Goal: Transaction & Acquisition: Purchase product/service

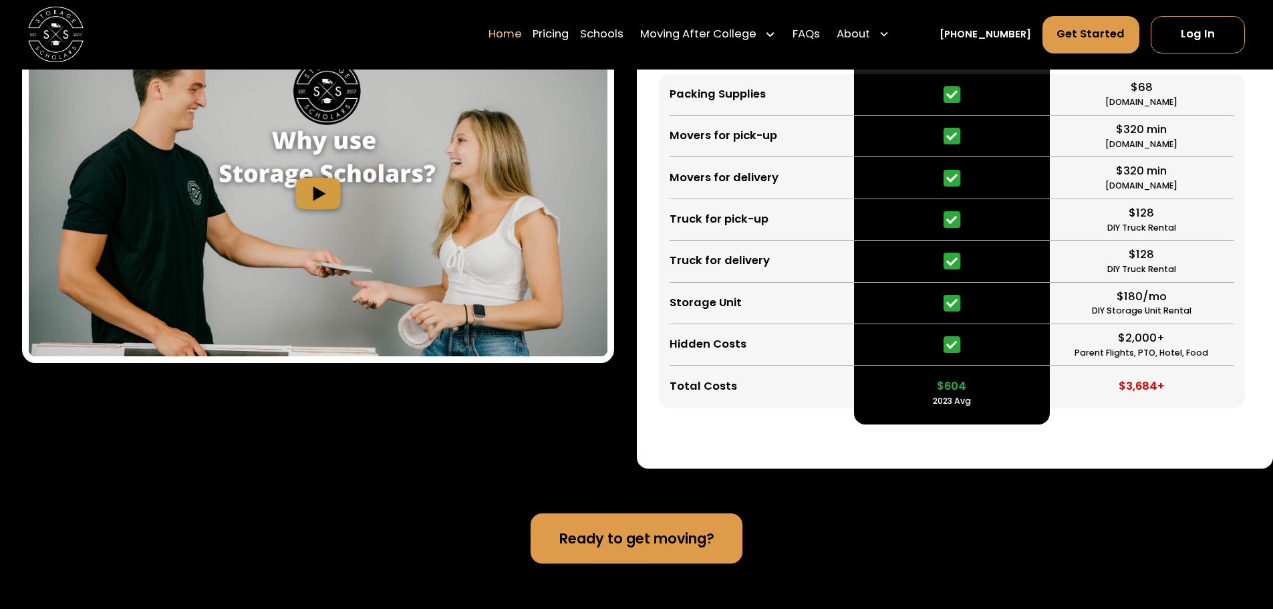
scroll to position [2606, 0]
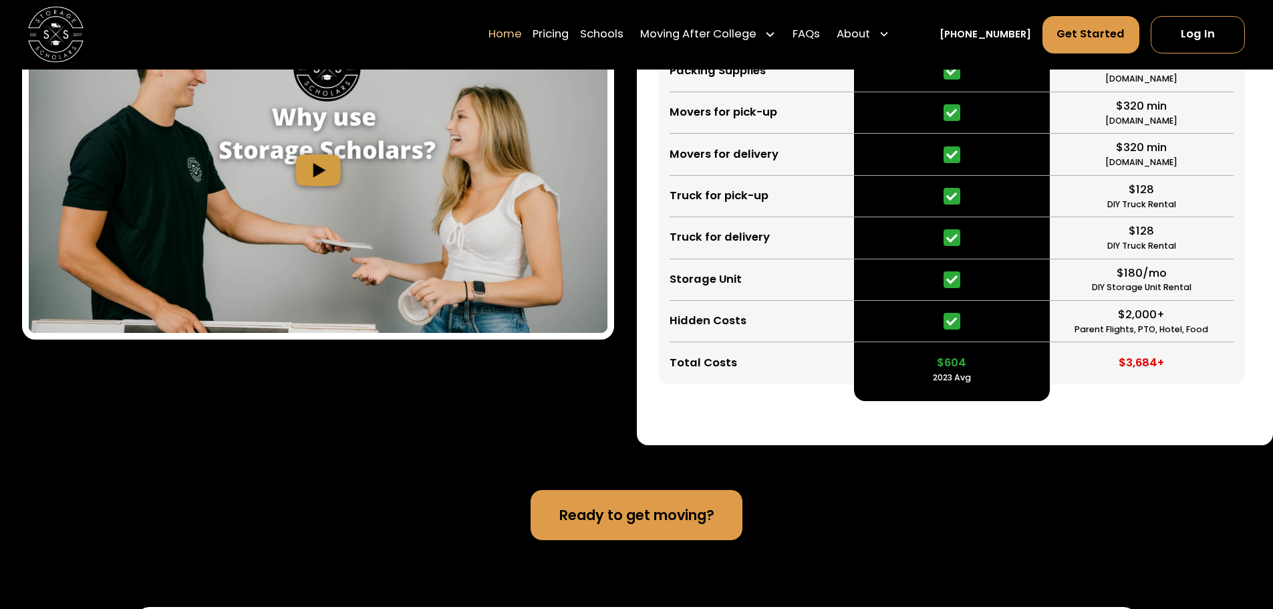
click at [353, 333] on img "open lightbox" at bounding box center [318, 169] width 579 height 325
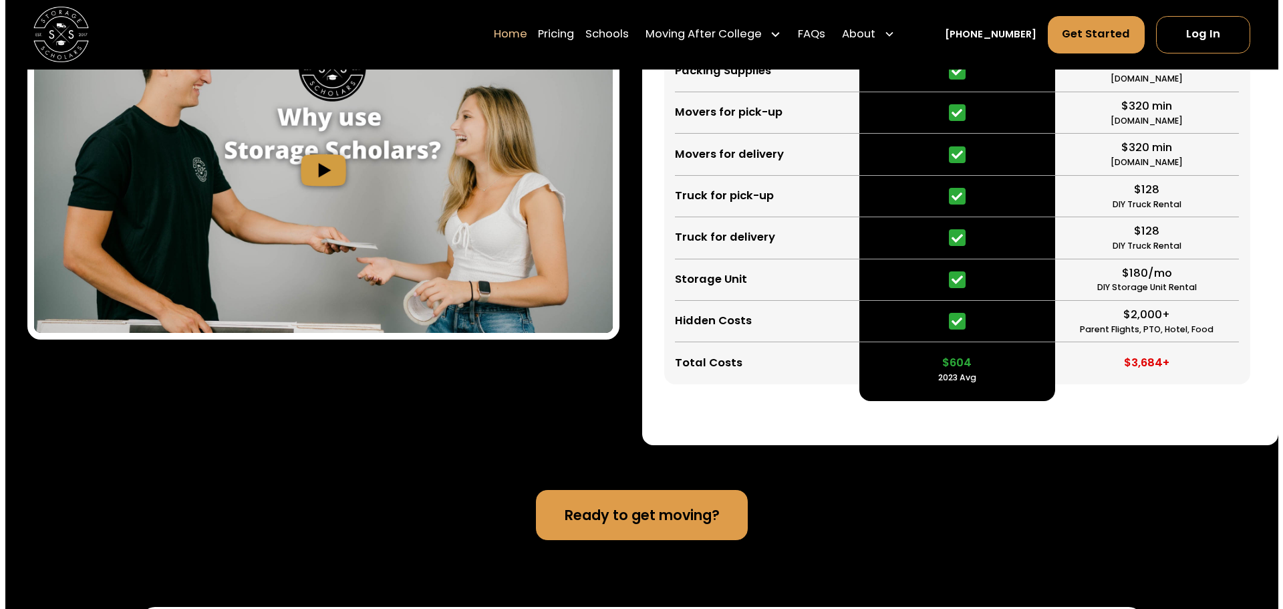
scroll to position [2609, 0]
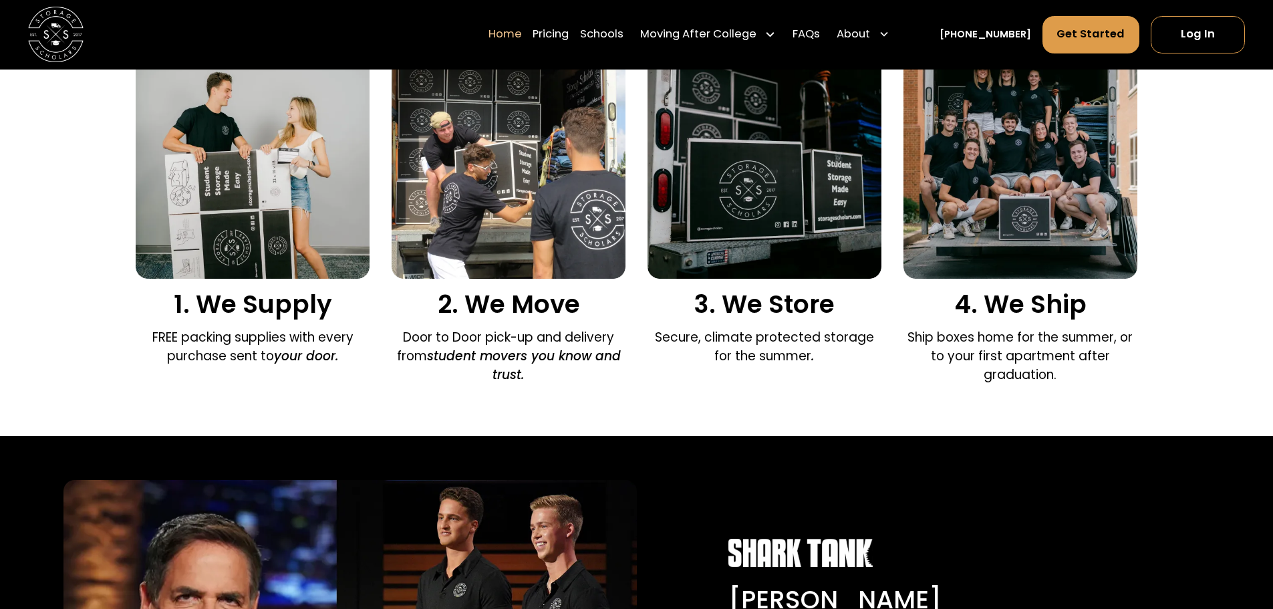
scroll to position [802, 0]
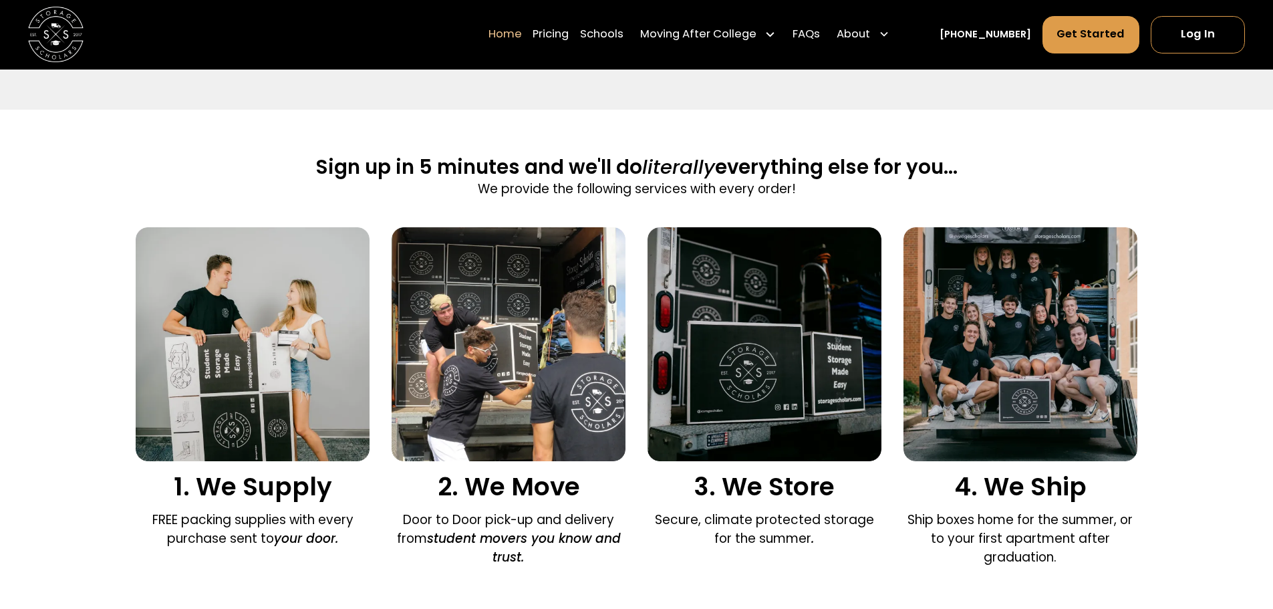
click at [294, 331] on img at bounding box center [253, 344] width 234 height 234
click at [616, 38] on link "Schools" at bounding box center [601, 34] width 43 height 39
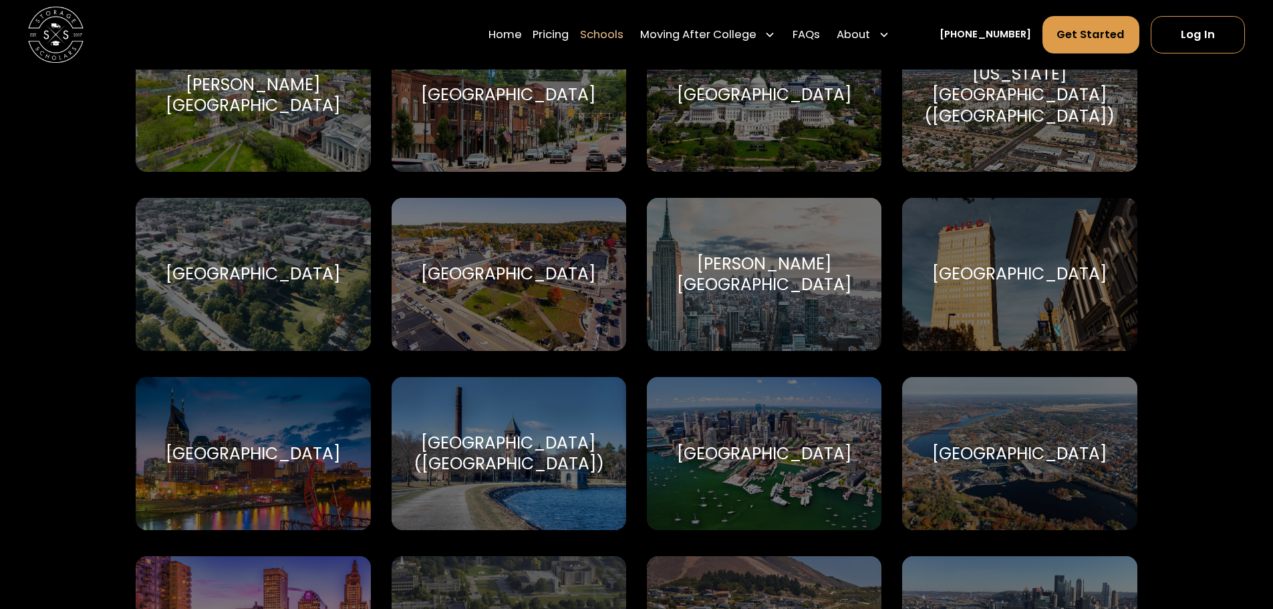
scroll to position [601, 0]
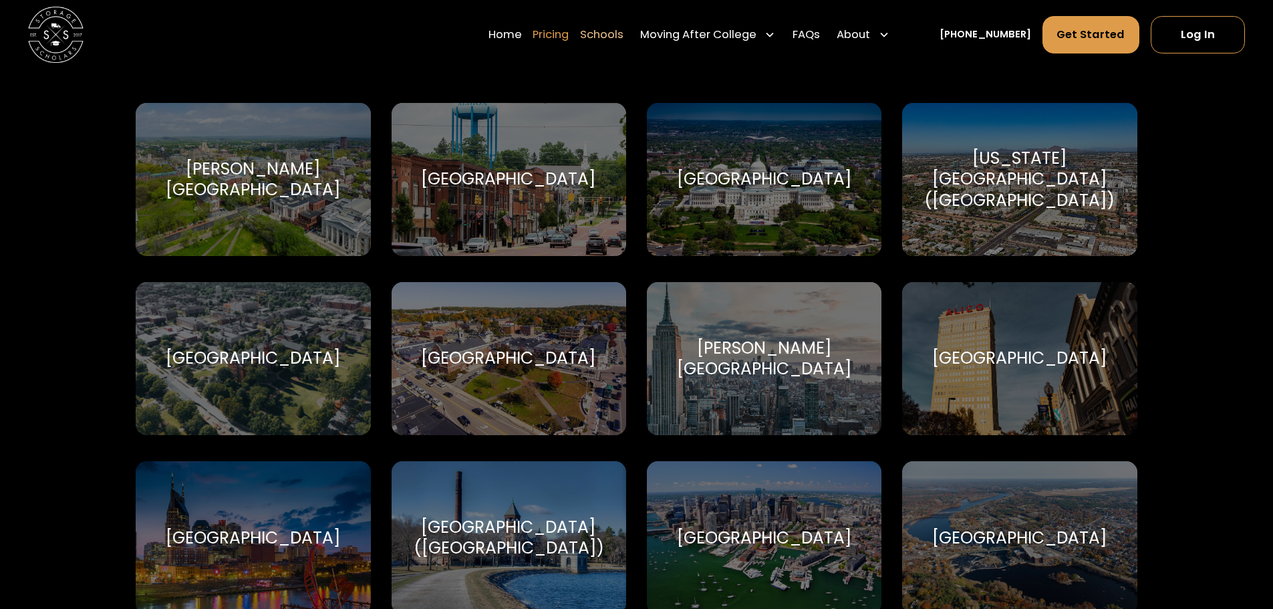
click at [569, 39] on link "Pricing" at bounding box center [551, 34] width 36 height 39
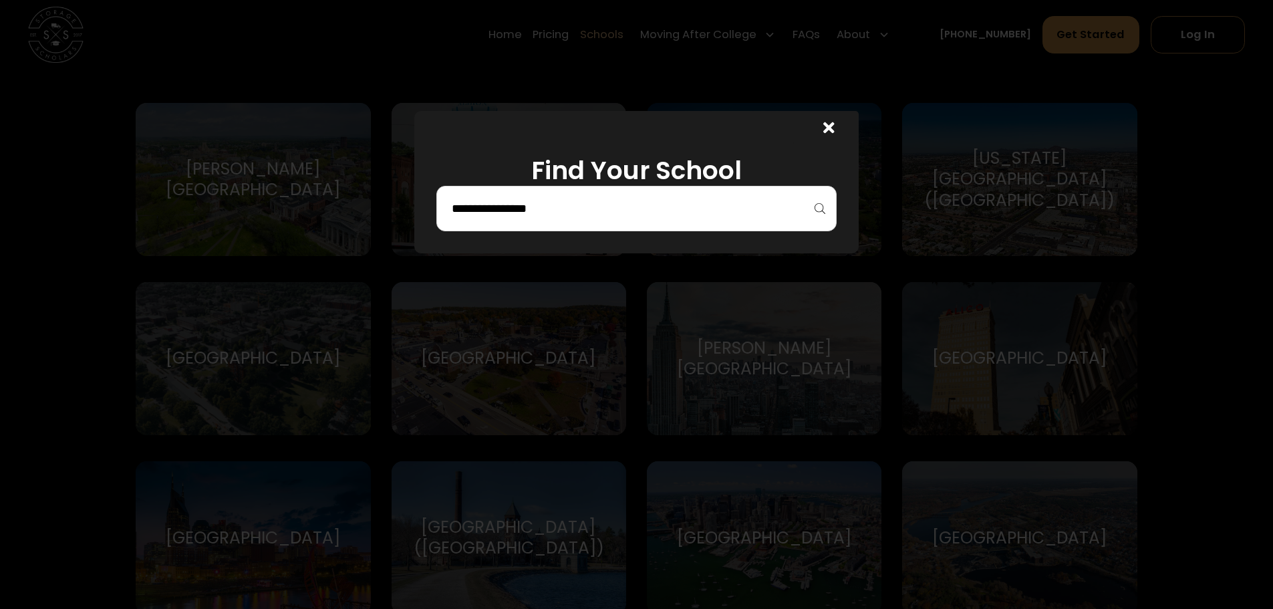
click at [546, 200] on input "search" at bounding box center [636, 208] width 372 height 23
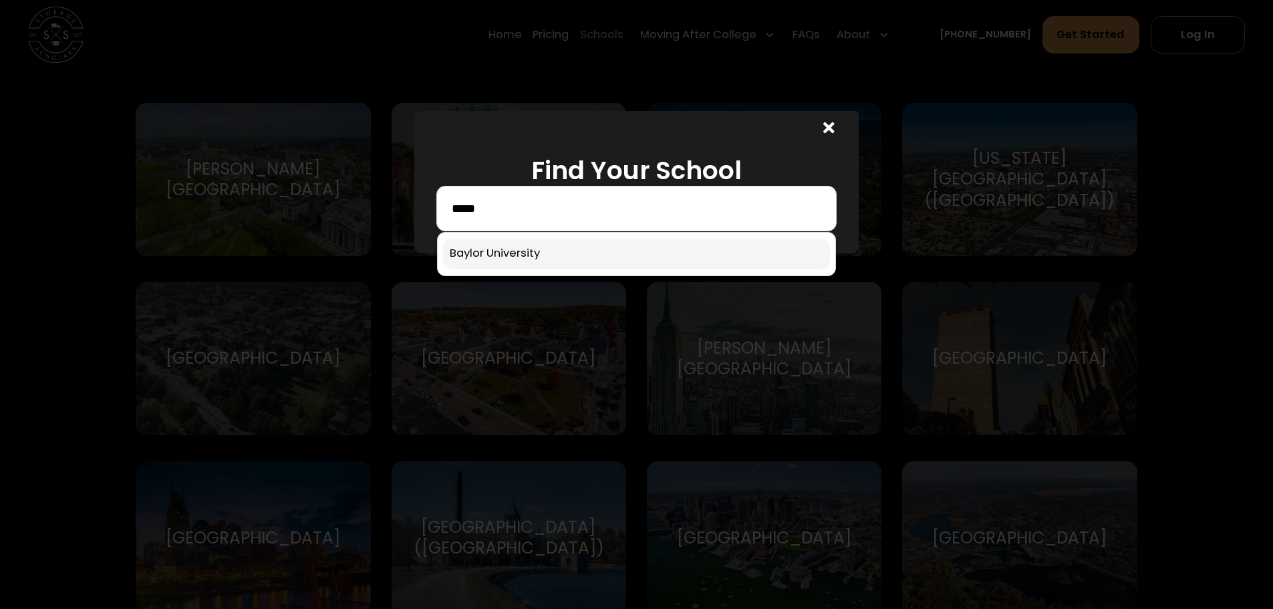
type input "*****"
click at [546, 255] on link at bounding box center [636, 253] width 387 height 29
